Goal: Task Accomplishment & Management: Use online tool/utility

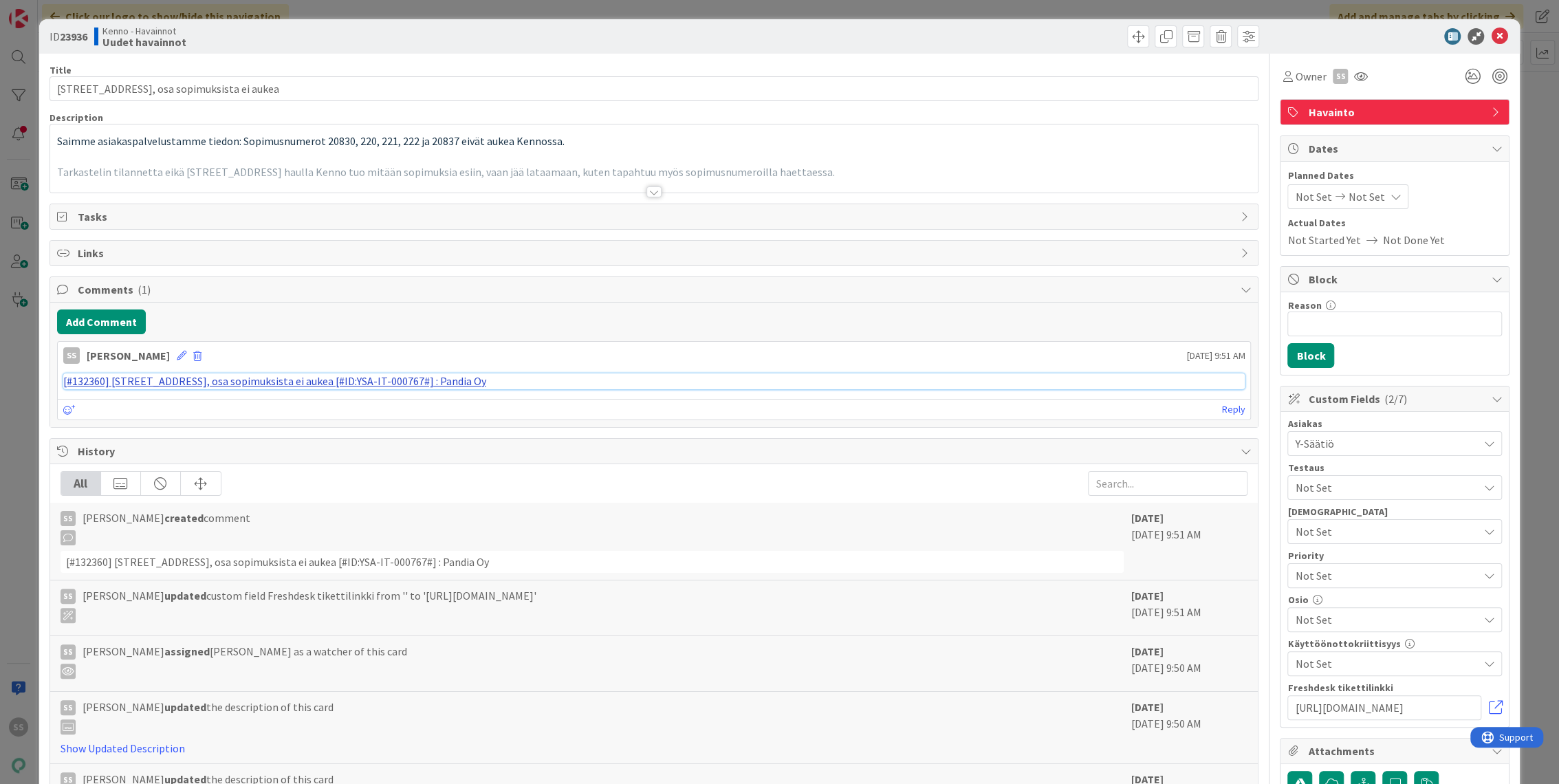
click at [294, 377] on link "[#132360] Koulukatu 1, osa sopimuksista ei aukea [#ID:YSA-IT-000767#] : Pandia …" at bounding box center [274, 381] width 423 height 13
click at [1182, 34] on span at bounding box center [1193, 36] width 22 height 22
click at [1214, 109] on button "Archive" at bounding box center [1215, 101] width 54 height 25
